Goal: Transaction & Acquisition: Subscribe to service/newsletter

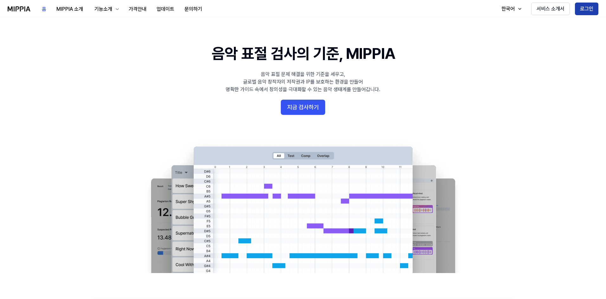
click at [589, 11] on button "로그인" at bounding box center [586, 9] width 23 height 13
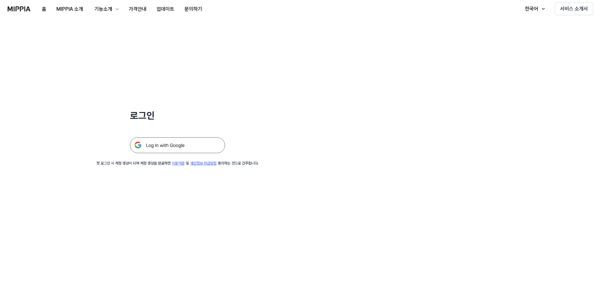
click at [192, 148] on img at bounding box center [177, 146] width 95 height 16
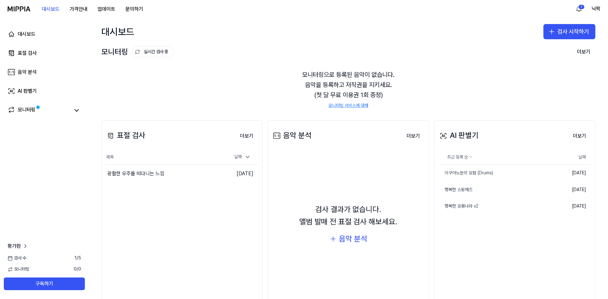
click at [471, 133] on div "AI 판별기" at bounding box center [459, 136] width 40 height 12
click at [581, 135] on button "더보기" at bounding box center [579, 136] width 23 height 13
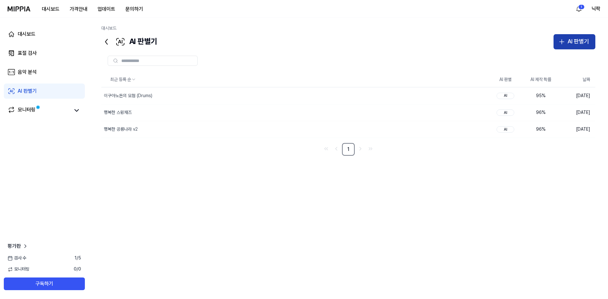
click at [580, 43] on div "AI 판별기" at bounding box center [579, 41] width 22 height 9
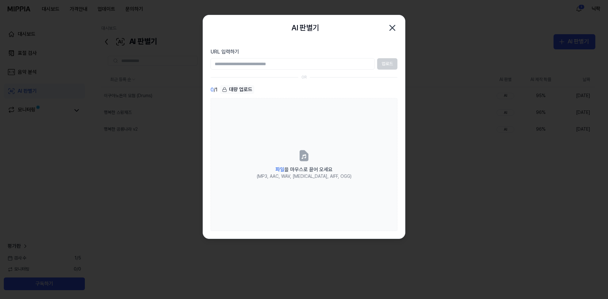
click at [386, 64] on div "업로드" at bounding box center [304, 63] width 187 height 11
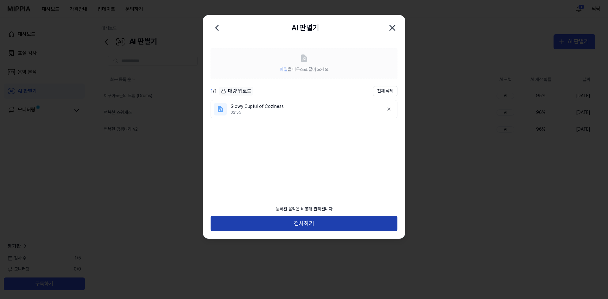
click at [311, 225] on button "검사하기" at bounding box center [304, 223] width 187 height 15
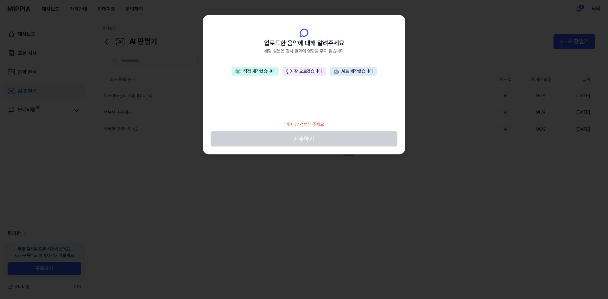
click at [300, 73] on button "💬 잘 모르겠습니다" at bounding box center [304, 71] width 43 height 9
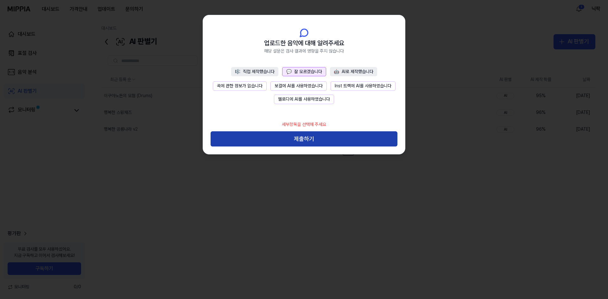
click at [307, 140] on button "제출하기" at bounding box center [304, 139] width 187 height 15
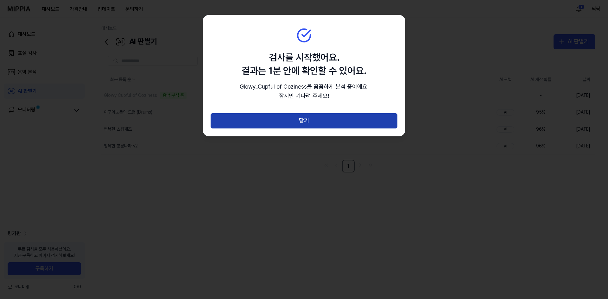
click at [343, 123] on button "닫기" at bounding box center [304, 120] width 187 height 15
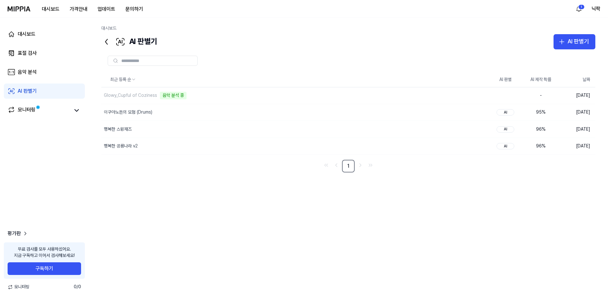
click at [246, 191] on div "최근 등록 순 AI 판별 AI 제작 확률 날짜 Glowy_Cupful of Coziness 음악 분석 중 삭제 - [DATE] [PERSON_…" at bounding box center [348, 169] width 494 height 195
click at [149, 96] on div "Glowy_Cupful of Coziness" at bounding box center [130, 96] width 53 height 6
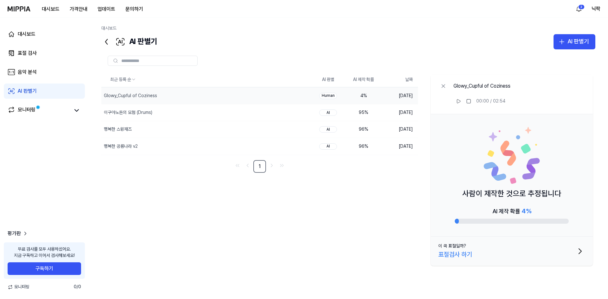
click at [387, 239] on div "최근 등록 순 AI 판별 AI 제작 확률 날짜 Glowy_Cupful of Coziness 삭제 Human 4 % [DATE] [PERSON_…" at bounding box center [348, 170] width 494 height 196
click at [337, 228] on div "최근 등록 순 AI 판별 AI 제작 확률 날짜 Glowy_Cupful of Coziness 삭제 Human 4 % [DATE] [PERSON_…" at bounding box center [348, 170] width 494 height 196
click at [296, 253] on div "최근 등록 순 AI 판별 AI 제작 확률 날짜 Glowy_Cupful of Coziness 삭제 Human 4 % [DATE] [PERSON_…" at bounding box center [348, 170] width 494 height 196
click at [460, 255] on div "표절검사 하기" at bounding box center [456, 255] width 34 height 10
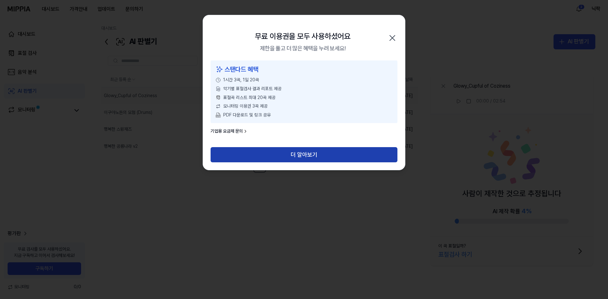
click at [311, 153] on button "더 알아보기" at bounding box center [304, 154] width 187 height 15
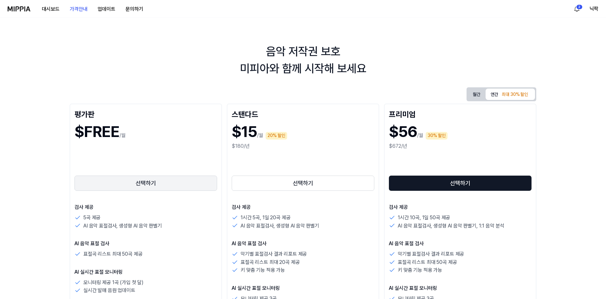
click at [161, 184] on button "선택하기" at bounding box center [145, 183] width 143 height 15
